Goal: Task Accomplishment & Management: Manage account settings

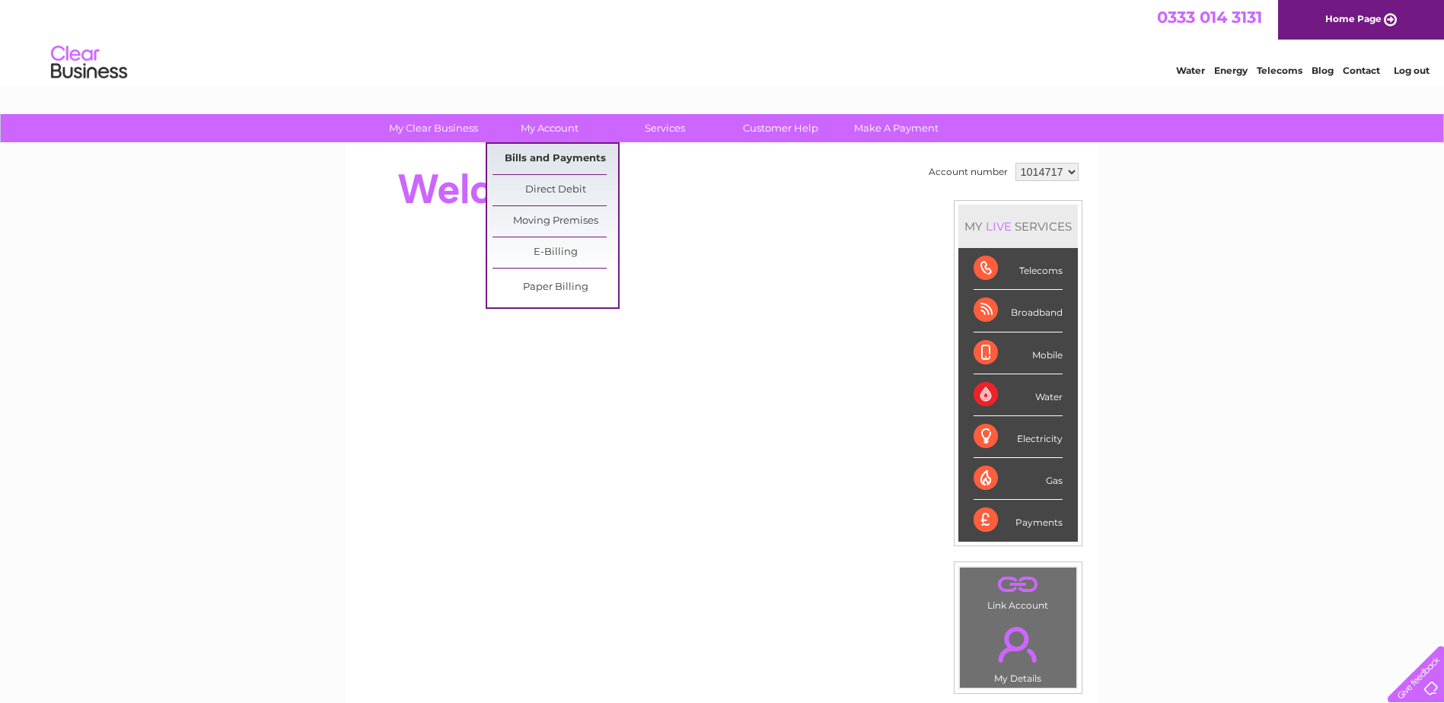
click at [559, 163] on link "Bills and Payments" at bounding box center [556, 159] width 126 height 30
click at [564, 163] on link "Bills and Payments" at bounding box center [556, 159] width 126 height 30
click at [550, 167] on link "Bills and Payments" at bounding box center [556, 159] width 126 height 30
click at [547, 160] on link "Bills and Payments" at bounding box center [556, 159] width 126 height 30
click at [547, 159] on link "Bills and Payments" at bounding box center [556, 159] width 126 height 30
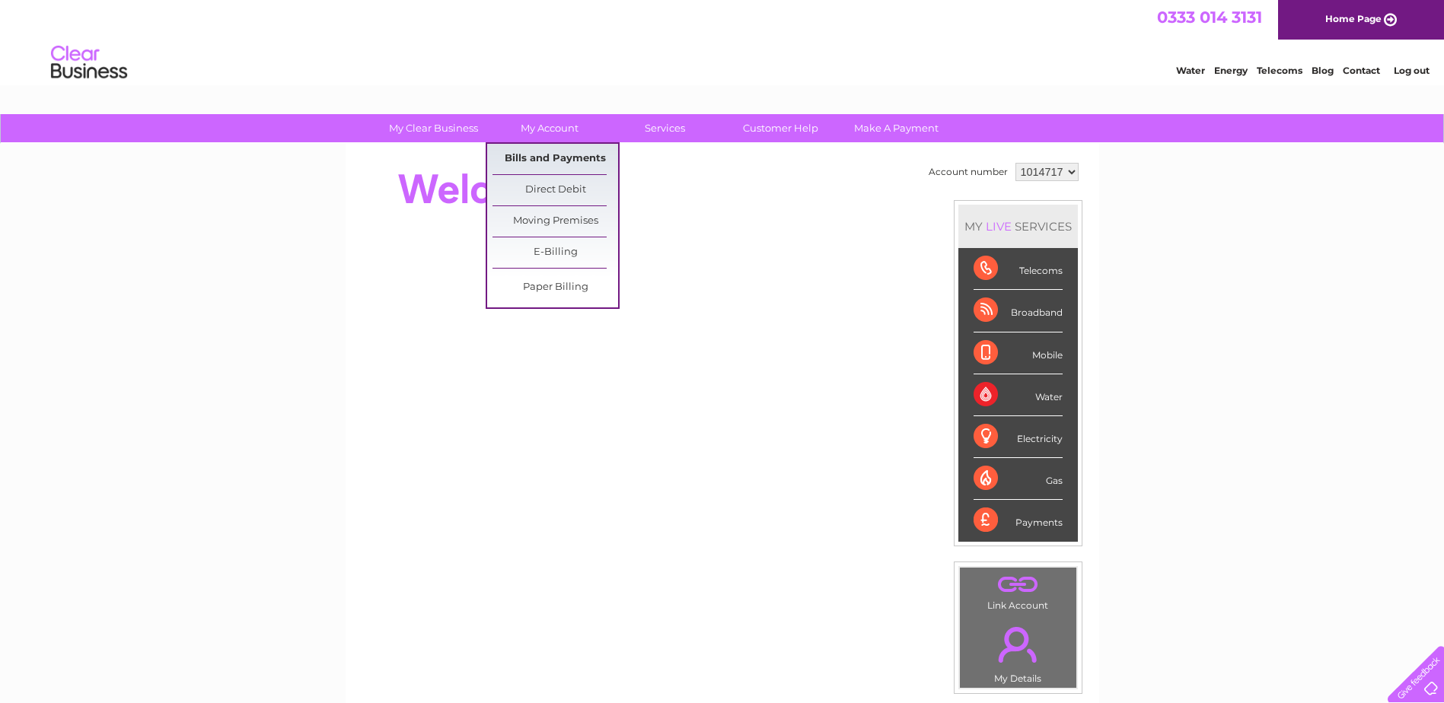
click at [547, 155] on link "Bills and Payments" at bounding box center [556, 159] width 126 height 30
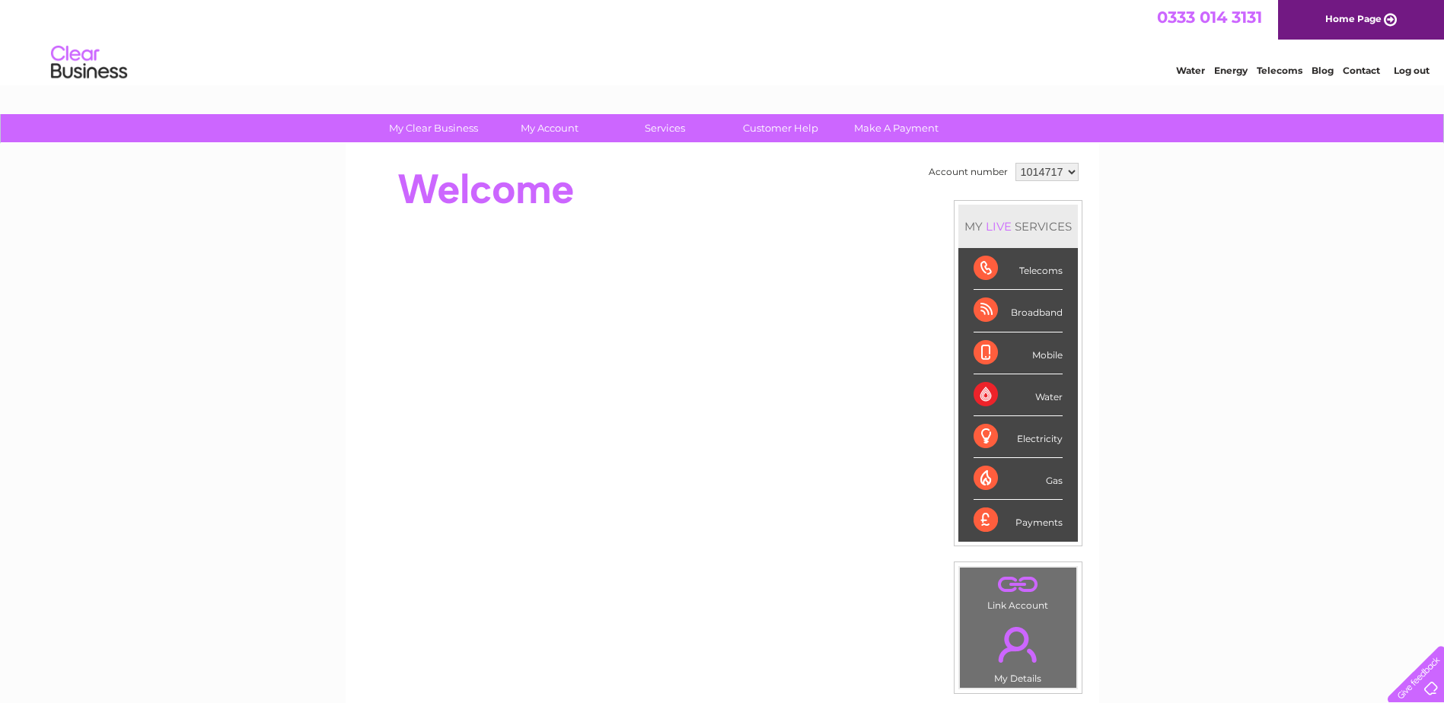
click at [780, 188] on div at bounding box center [637, 189] width 554 height 61
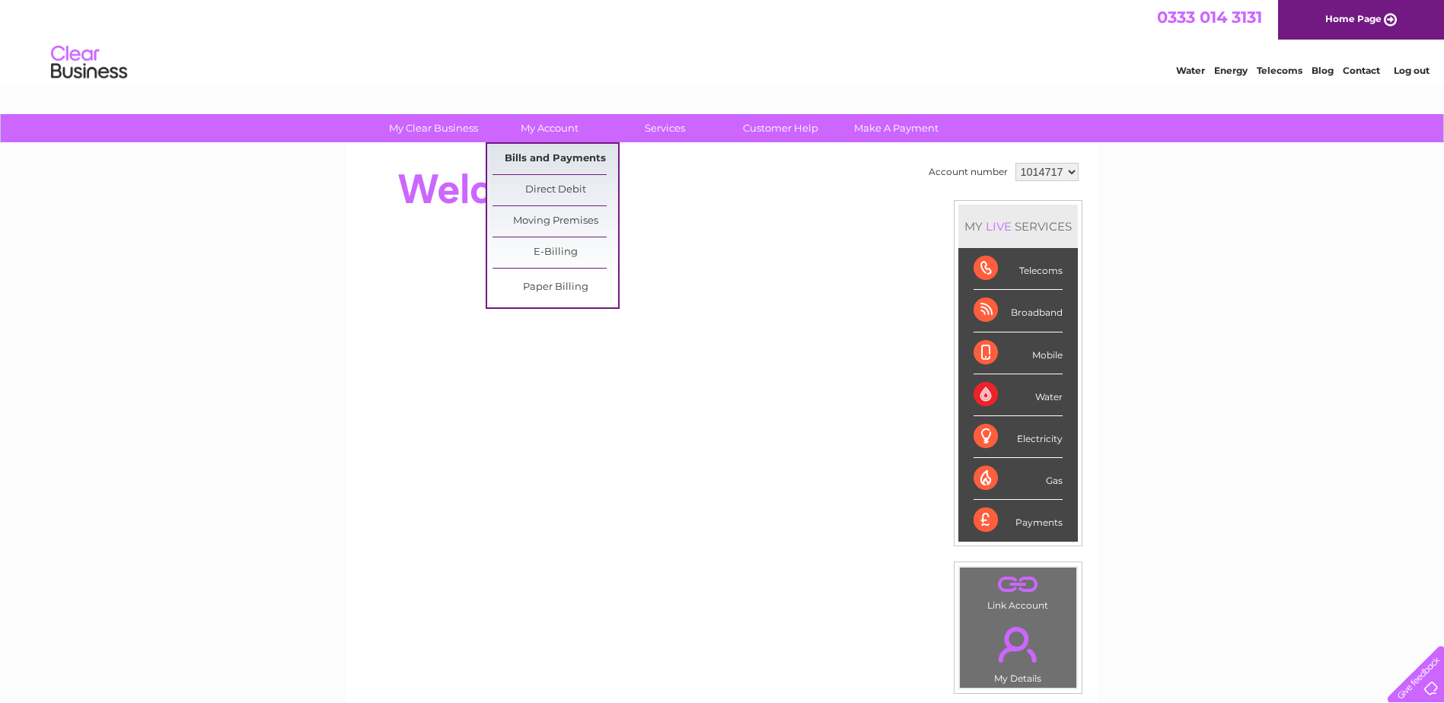
click at [551, 160] on link "Bills and Payments" at bounding box center [556, 159] width 126 height 30
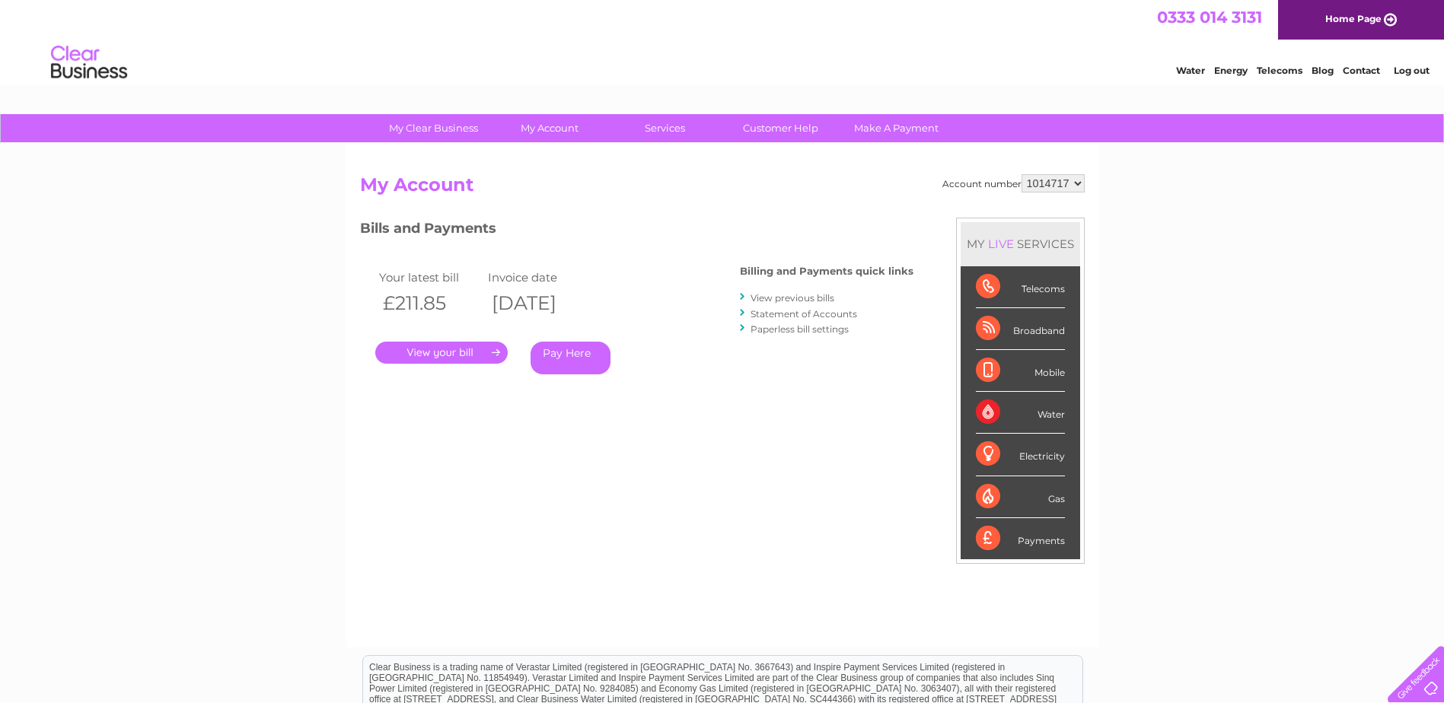
click at [455, 350] on link "." at bounding box center [441, 353] width 132 height 22
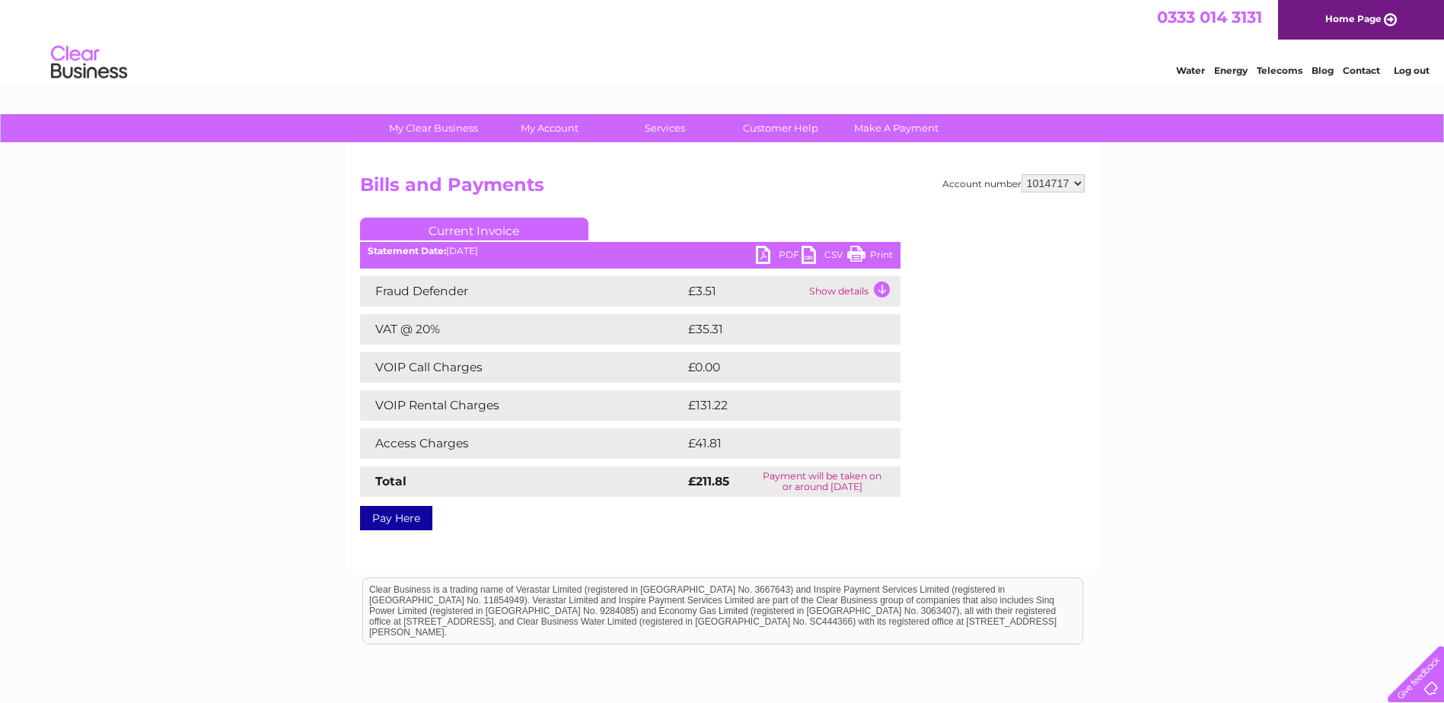
click at [766, 252] on link "PDF" at bounding box center [779, 257] width 46 height 22
